Goal: Use online tool/utility: Utilize a website feature to perform a specific function

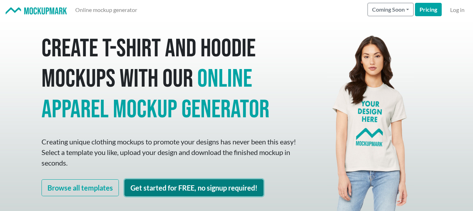
click at [160, 183] on link "Get started for FREE, no signup required!" at bounding box center [193, 187] width 139 height 17
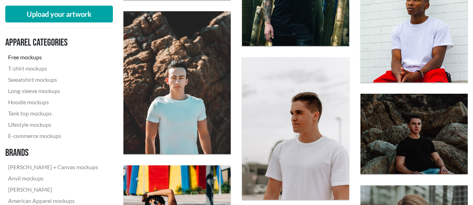
scroll to position [1019, 0]
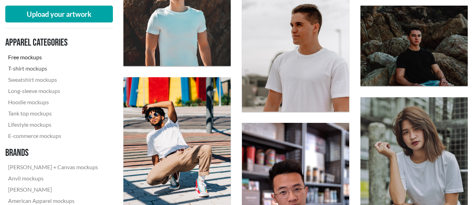
click at [38, 71] on link "T-shirt mockups" at bounding box center [53, 68] width 96 height 11
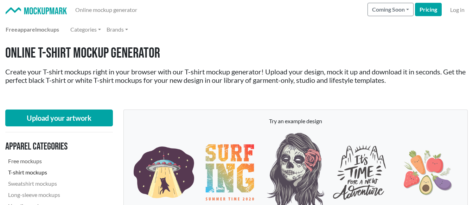
click at [33, 162] on link "Free mockups" at bounding box center [53, 161] width 96 height 11
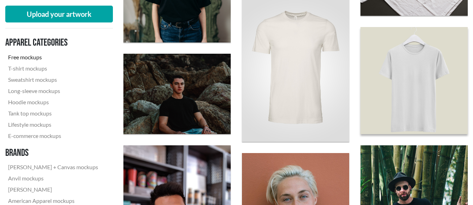
scroll to position [598, 0]
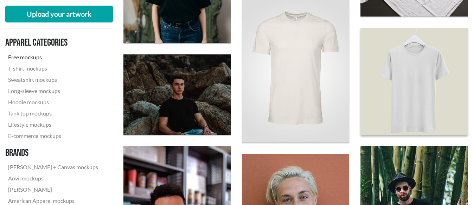
click at [404, 107] on img at bounding box center [414, 81] width 118 height 118
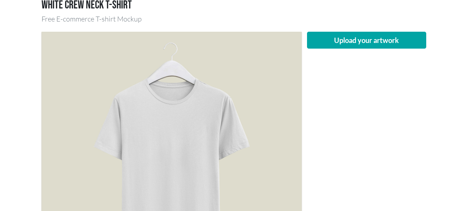
scroll to position [70, 0]
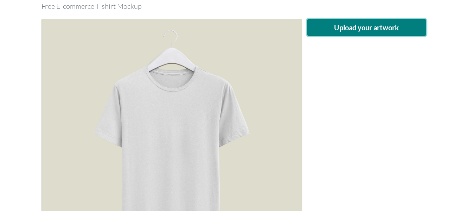
click at [321, 30] on button "Upload your artwork" at bounding box center [367, 27] width 120 height 17
click at [354, 27] on button "Upload your artwork" at bounding box center [367, 27] width 120 height 17
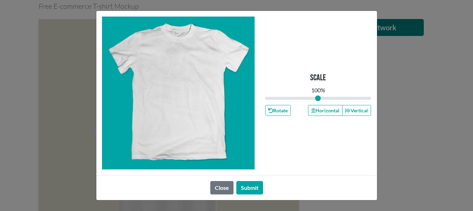
type input "1"
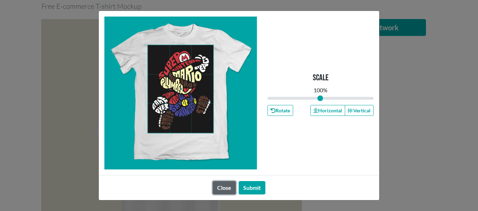
click at [220, 187] on button "Close" at bounding box center [224, 187] width 23 height 13
